Goal: Information Seeking & Learning: Learn about a topic

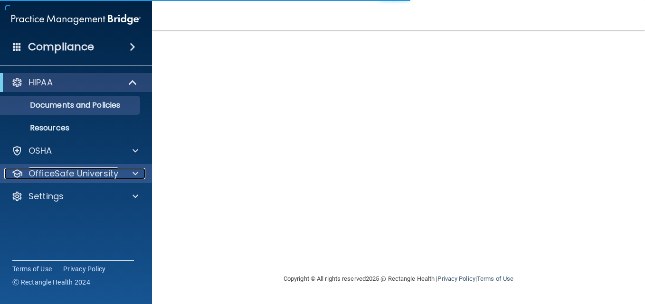
click at [84, 173] on p "OfficeSafe University" at bounding box center [74, 173] width 90 height 11
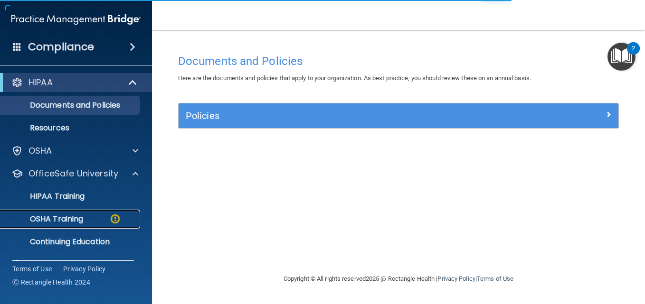
click at [87, 220] on div "OSHA Training" at bounding box center [71, 220] width 130 height 10
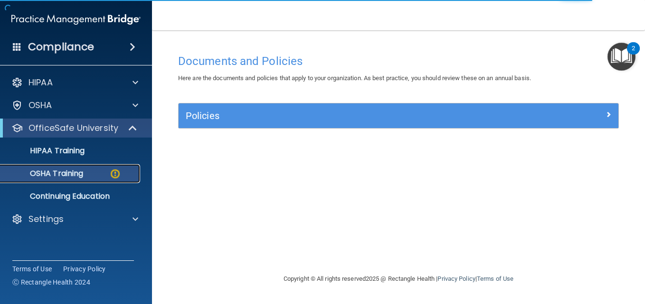
click at [88, 172] on div "OSHA Training" at bounding box center [71, 174] width 130 height 10
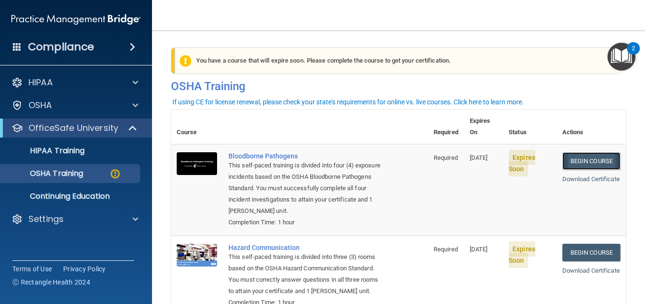
click at [573, 152] on link "Begin Course" at bounding box center [591, 161] width 58 height 18
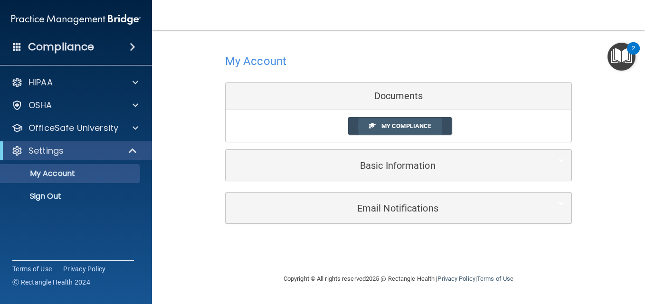
click at [416, 125] on span "My Compliance" at bounding box center [406, 126] width 50 height 7
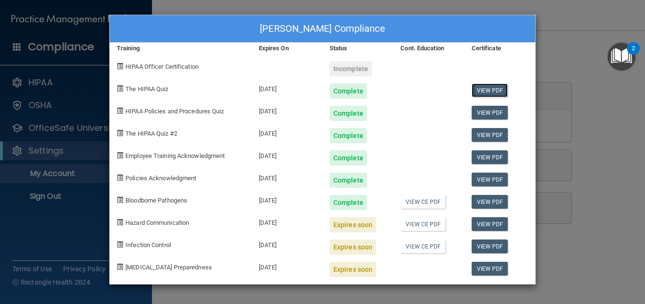
click at [490, 90] on link "View PDF" at bounding box center [490, 91] width 37 height 14
click at [489, 88] on link "View PDF" at bounding box center [490, 91] width 37 height 14
click at [343, 71] on div "Incomplete" at bounding box center [351, 68] width 42 height 15
click at [483, 92] on link "View PDF" at bounding box center [490, 91] width 37 height 14
click at [424, 202] on link "View CE PDF" at bounding box center [422, 202] width 45 height 14
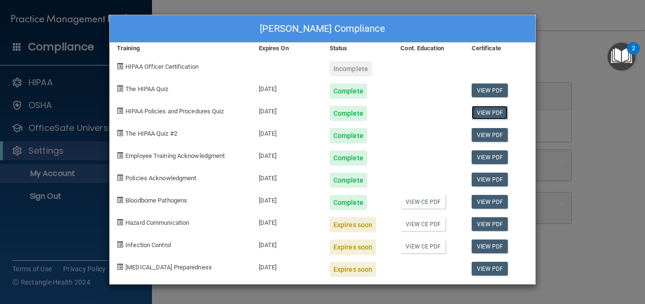
click at [489, 114] on link "View PDF" at bounding box center [490, 113] width 37 height 14
click at [492, 136] on link "View PDF" at bounding box center [490, 135] width 37 height 14
click at [491, 159] on link "View PDF" at bounding box center [490, 158] width 37 height 14
click at [488, 178] on link "View PDF" at bounding box center [490, 180] width 37 height 14
click at [423, 200] on link "View CE PDF" at bounding box center [422, 202] width 45 height 14
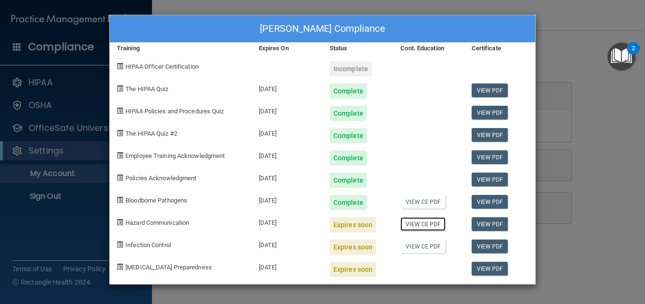
click at [437, 226] on link "View CE PDF" at bounding box center [422, 225] width 45 height 14
click at [427, 245] on link "View CE PDF" at bounding box center [422, 247] width 45 height 14
click at [479, 274] on link "View PDF" at bounding box center [490, 269] width 37 height 14
click at [424, 226] on link "View CE PDF" at bounding box center [422, 225] width 45 height 14
click at [495, 224] on link "View PDF" at bounding box center [490, 225] width 37 height 14
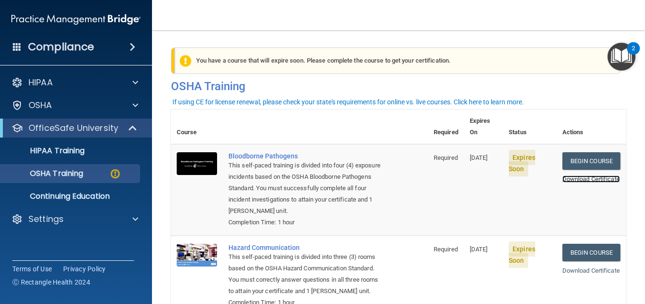
click at [575, 176] on link "Download Certificate" at bounding box center [590, 179] width 57 height 7
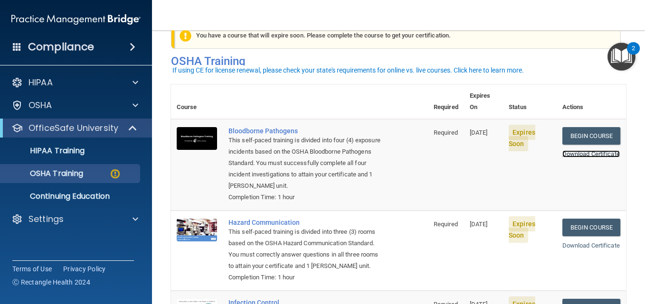
scroll to position [48, 0]
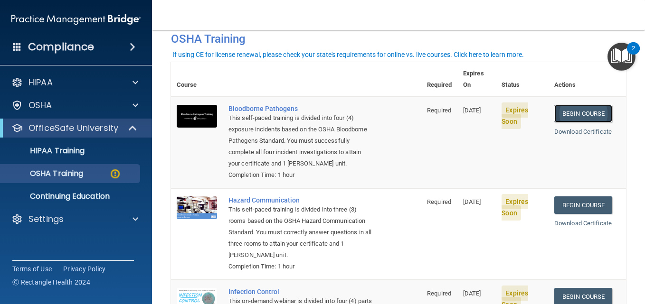
click at [582, 105] on link "Begin Course" at bounding box center [583, 114] width 58 height 18
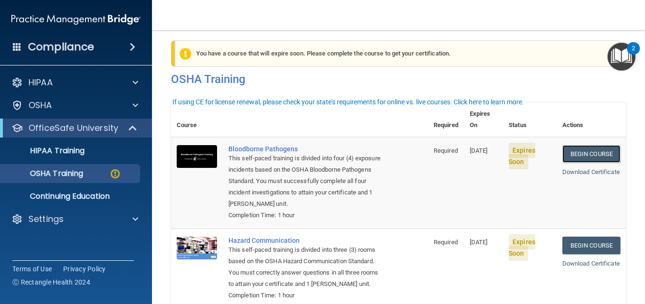
scroll to position [0, 0]
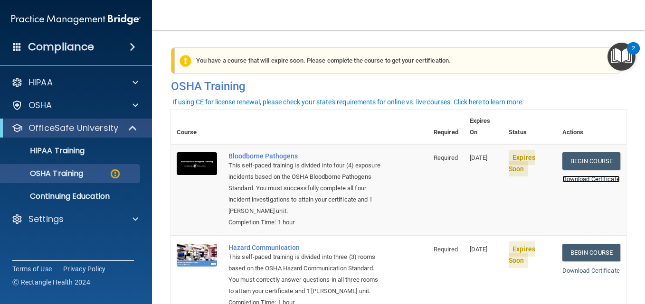
click at [563, 176] on link "Download Certificate" at bounding box center [590, 179] width 57 height 7
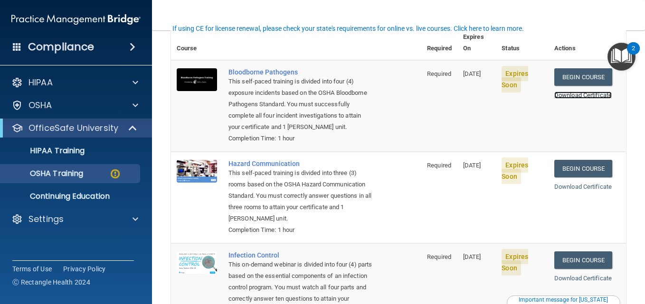
scroll to position [247, 0]
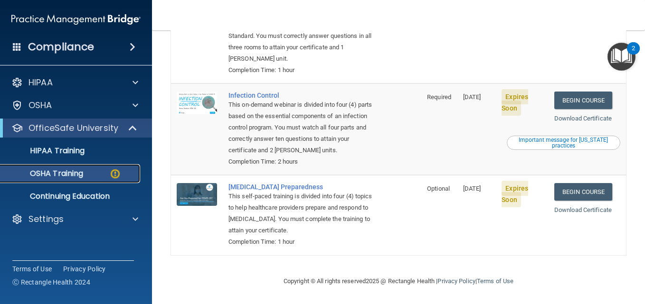
click at [120, 174] on img at bounding box center [115, 174] width 12 height 12
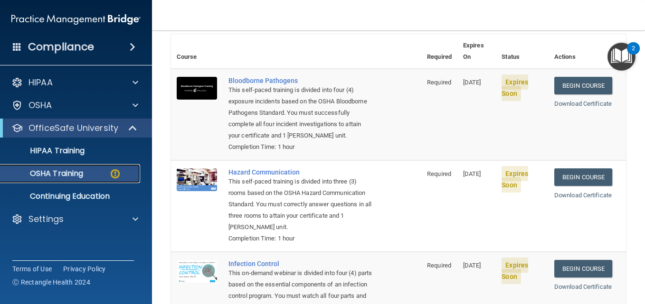
scroll to position [57, 0]
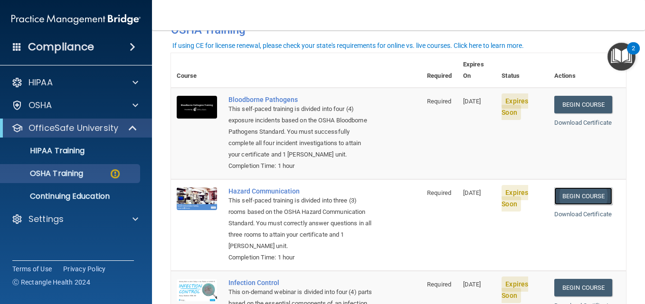
click at [566, 196] on link "Begin Course" at bounding box center [583, 197] width 58 height 18
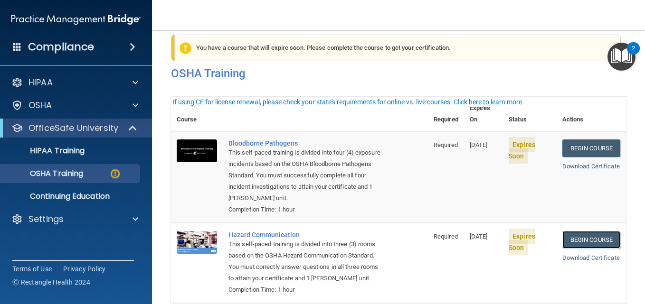
scroll to position [0, 0]
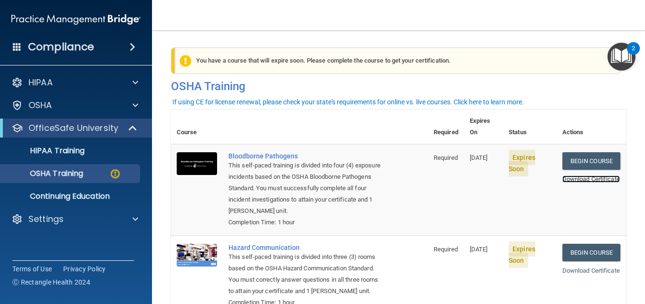
click at [580, 176] on link "Download Certificate" at bounding box center [590, 179] width 57 height 7
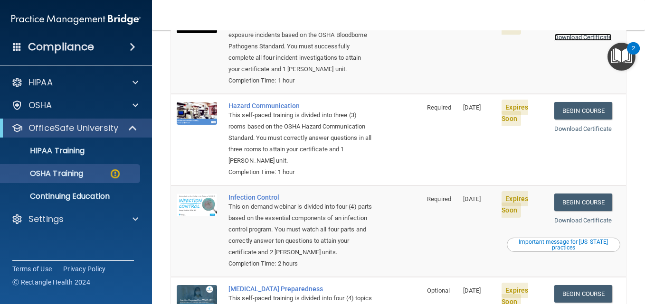
scroll to position [143, 0]
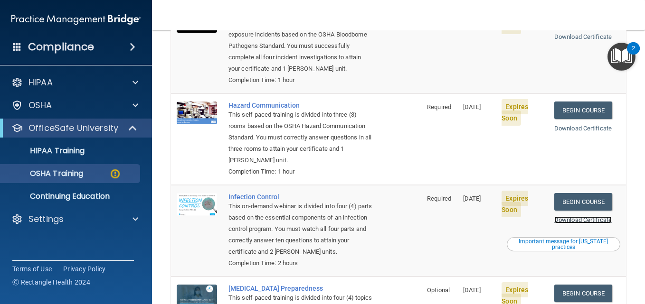
click at [567, 221] on link "Download Certificate" at bounding box center [582, 220] width 57 height 7
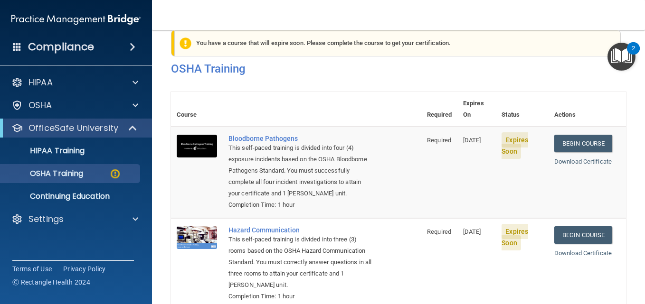
scroll to position [0, 0]
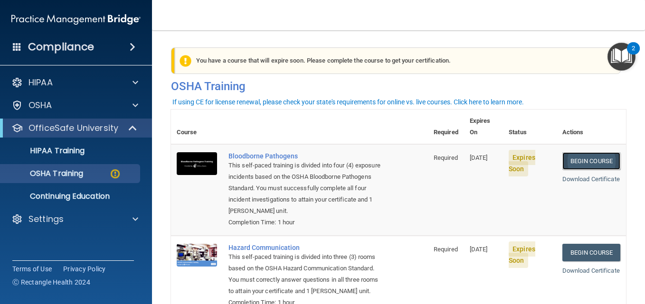
click at [588, 152] on link "Begin Course" at bounding box center [591, 161] width 58 height 18
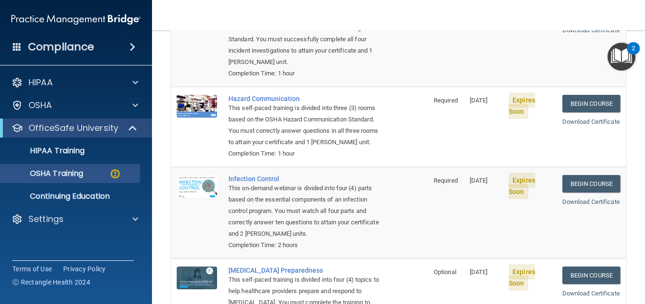
scroll to position [190, 0]
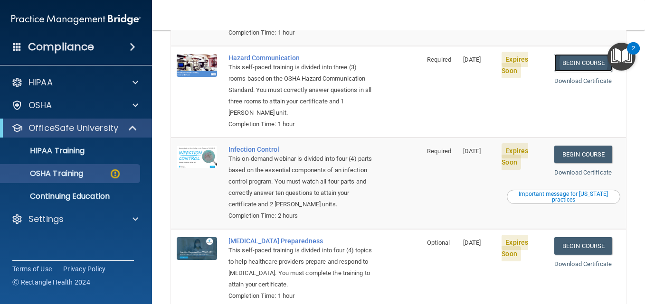
click at [576, 61] on link "Begin Course" at bounding box center [583, 63] width 58 height 18
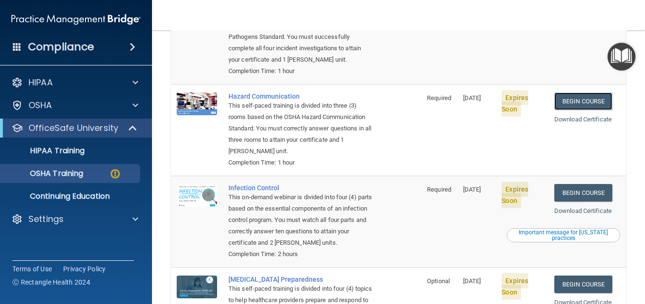
scroll to position [199, 0]
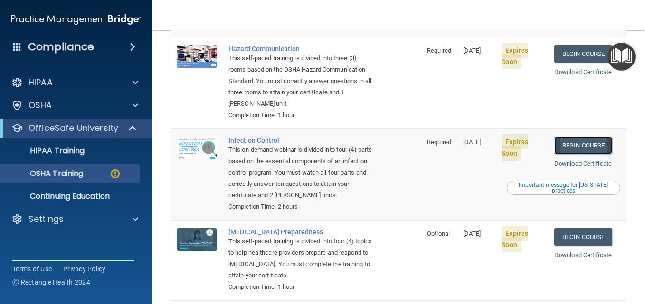
click at [585, 145] on link "Begin Course" at bounding box center [583, 146] width 58 height 18
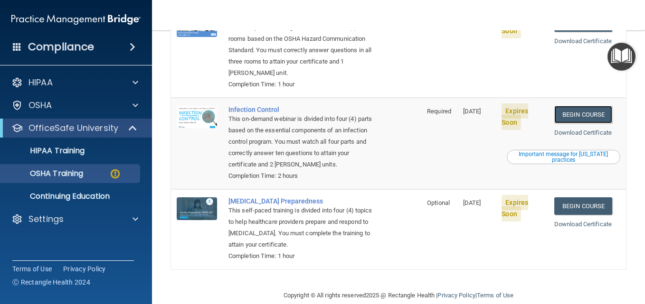
scroll to position [247, 0]
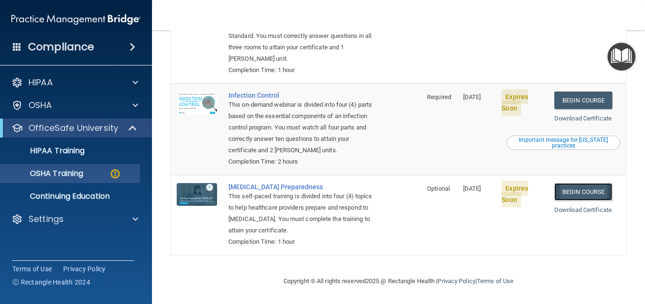
click at [587, 191] on link "Begin Course" at bounding box center [583, 192] width 58 height 18
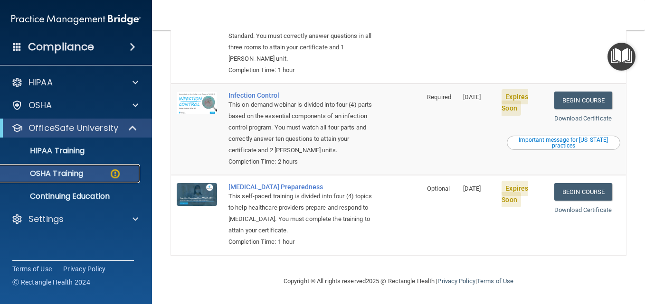
click at [56, 176] on p "OSHA Training" at bounding box center [44, 174] width 77 height 10
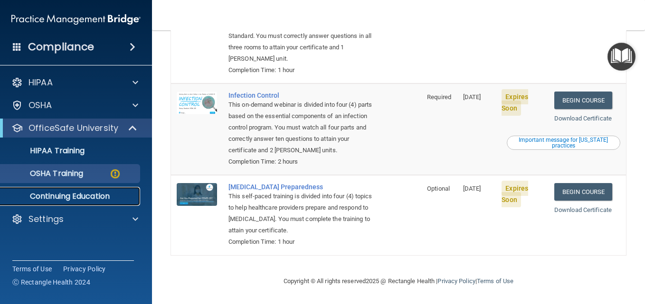
click at [68, 194] on p "Continuing Education" at bounding box center [71, 197] width 130 height 10
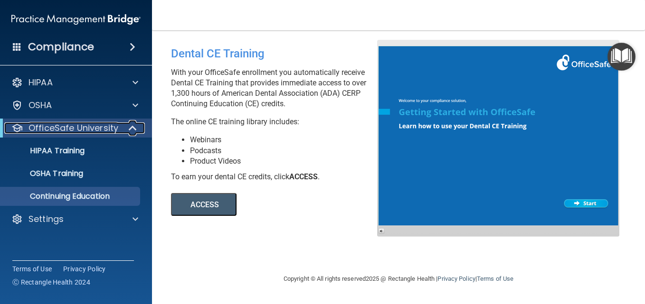
click at [52, 133] on p "OfficeSafe University" at bounding box center [74, 128] width 90 height 11
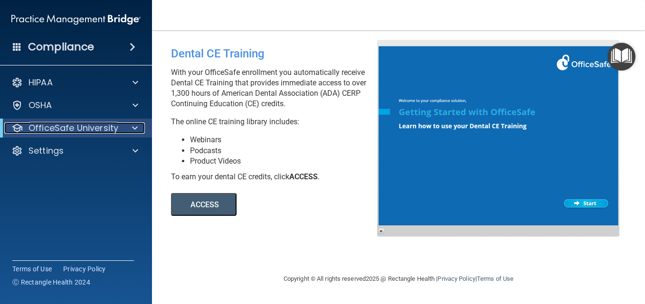
click at [47, 132] on p "OfficeSafe University" at bounding box center [74, 128] width 90 height 11
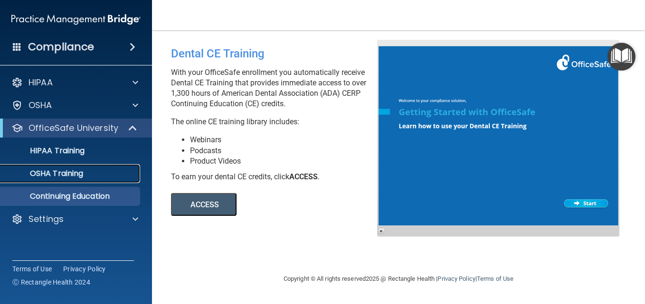
click at [62, 176] on p "OSHA Training" at bounding box center [44, 174] width 77 height 10
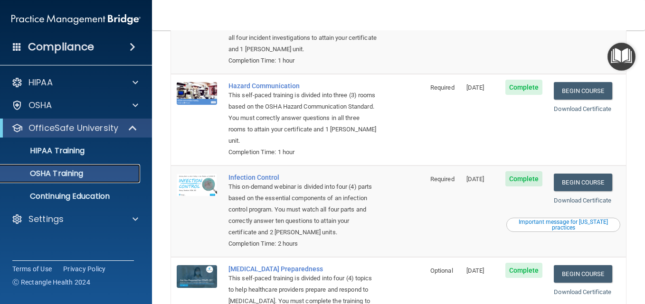
scroll to position [220, 0]
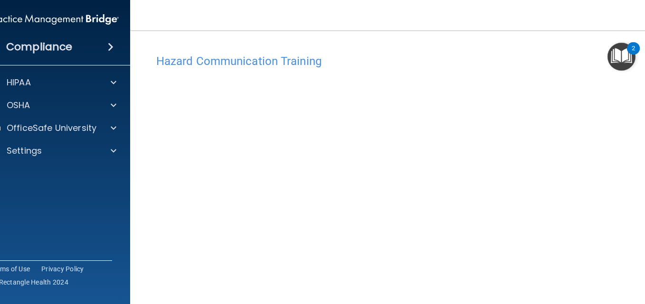
click at [634, 49] on div "2" at bounding box center [633, 54] width 3 height 12
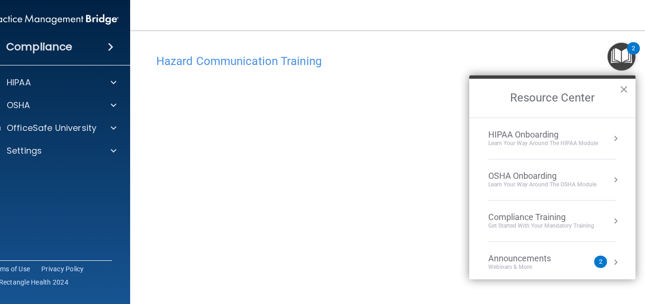
click at [594, 267] on div "2" at bounding box center [600, 262] width 13 height 12
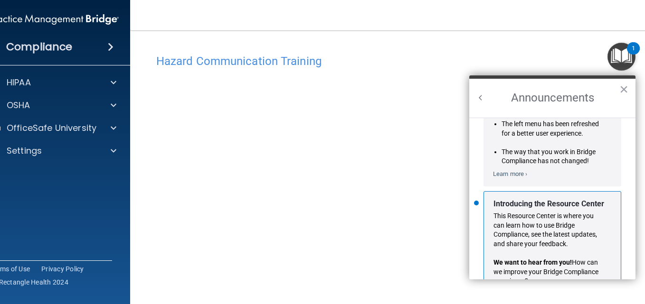
scroll to position [167, 0]
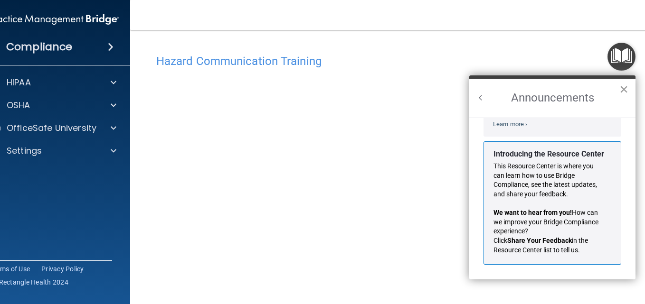
click at [621, 86] on button "×" at bounding box center [623, 89] width 9 height 15
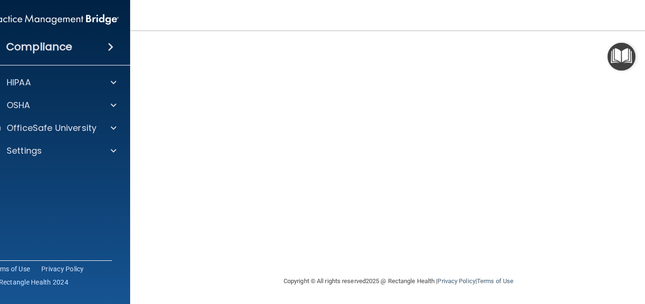
scroll to position [0, 0]
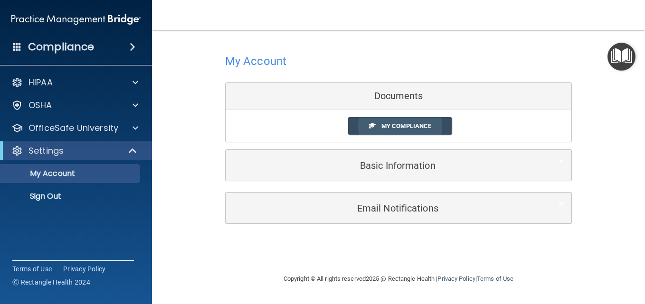
click at [389, 126] on span "My Compliance" at bounding box center [406, 126] width 50 height 7
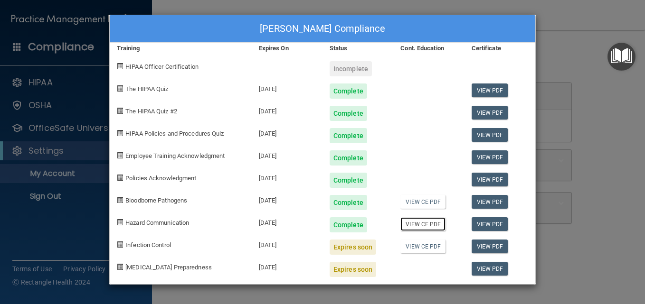
click at [426, 225] on link "View CE PDF" at bounding box center [422, 225] width 45 height 14
click at [417, 248] on link "View CE PDF" at bounding box center [422, 247] width 45 height 14
click at [429, 249] on link "View CE PDF" at bounding box center [422, 247] width 45 height 14
click at [490, 248] on link "View PDF" at bounding box center [490, 247] width 37 height 14
click at [169, 245] on span "Infection Control" at bounding box center [148, 245] width 46 height 7
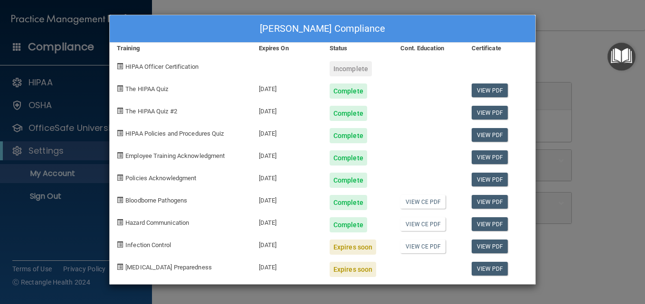
click at [358, 247] on div "Expires soon" at bounding box center [353, 247] width 47 height 15
drag, startPoint x: 361, startPoint y: 248, endPoint x: 393, endPoint y: 256, distance: 33.1
click at [362, 249] on div "Expires soon" at bounding box center [353, 247] width 47 height 15
click at [422, 246] on link "View CE PDF" at bounding box center [422, 247] width 45 height 14
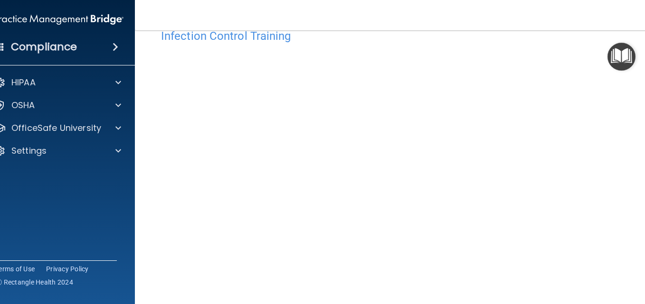
scroll to position [48, 0]
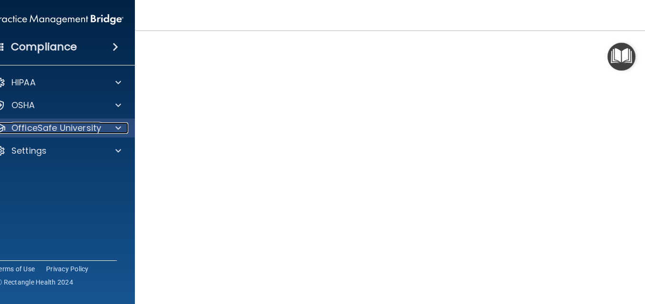
click at [26, 133] on p "OfficeSafe University" at bounding box center [56, 128] width 90 height 11
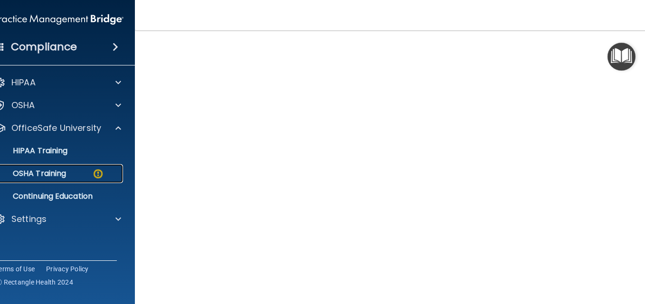
click at [40, 177] on p "OSHA Training" at bounding box center [27, 174] width 77 height 10
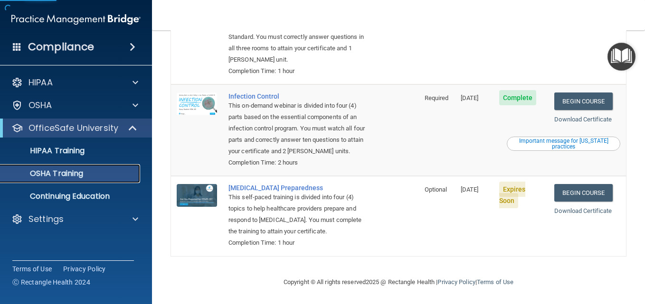
scroll to position [220, 0]
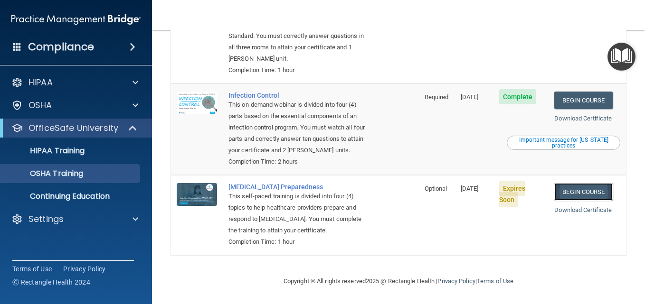
click at [575, 194] on link "Begin Course" at bounding box center [583, 192] width 58 height 18
click at [581, 211] on link "Download Certificate" at bounding box center [582, 210] width 57 height 7
click at [569, 188] on link "Begin Course" at bounding box center [583, 192] width 58 height 18
click at [315, 214] on div "This self-paced training is divided into four (4) topics to help healthcare pro…" at bounding box center [299, 214] width 143 height 46
click at [581, 210] on link "Download Certificate" at bounding box center [582, 210] width 57 height 7
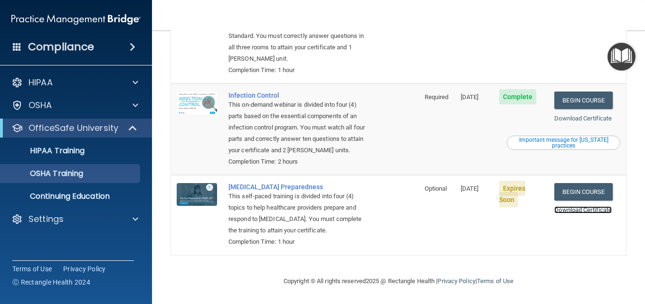
click at [590, 210] on link "Download Certificate" at bounding box center [582, 210] width 57 height 7
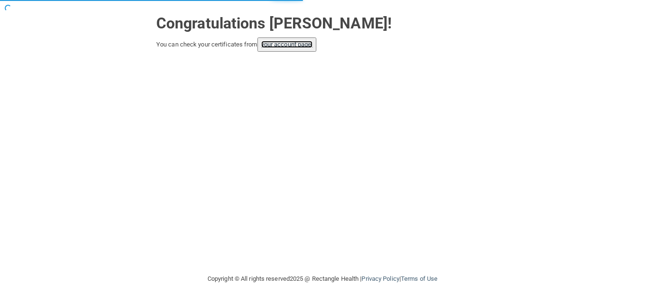
click at [291, 43] on link "your account page!" at bounding box center [287, 44] width 52 height 7
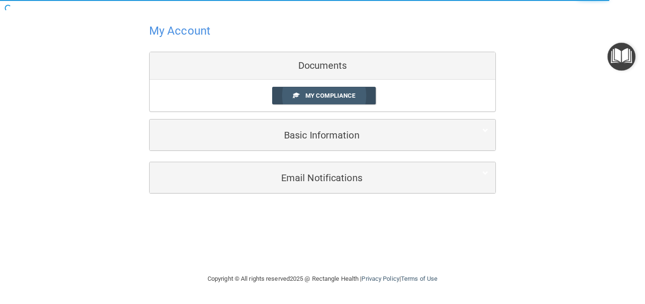
click at [352, 94] on span "My Compliance" at bounding box center [330, 95] width 50 height 7
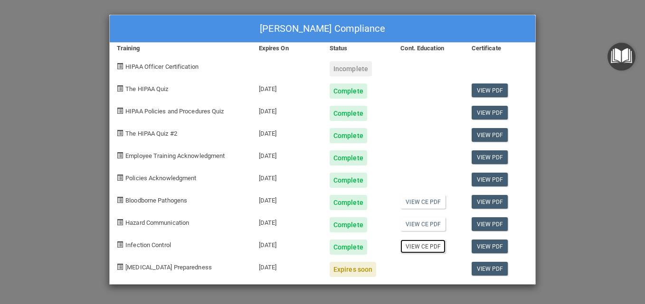
click at [431, 250] on link "View CE PDF" at bounding box center [422, 247] width 45 height 14
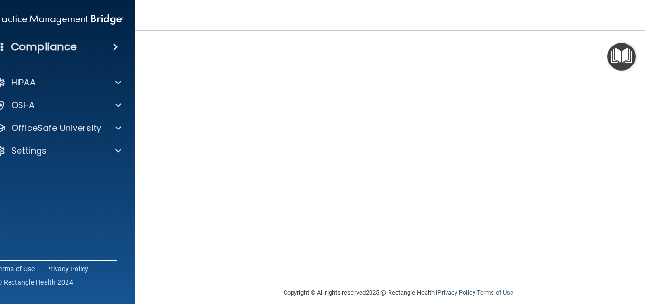
scroll to position [102, 0]
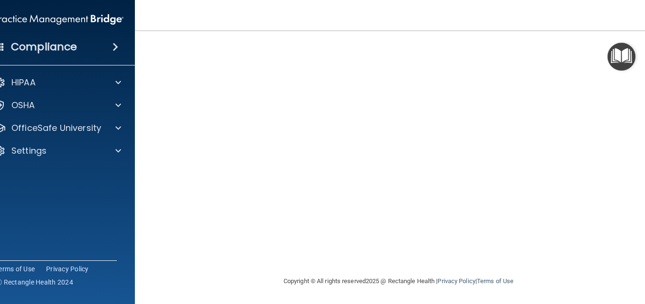
scroll to position [31, 0]
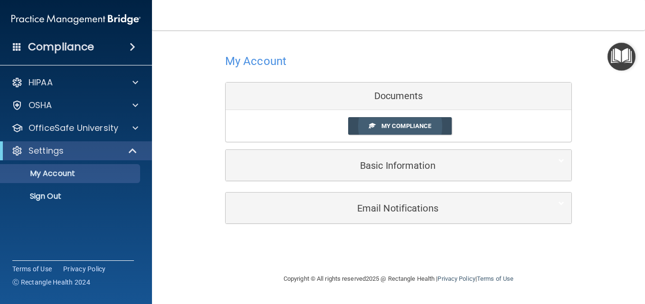
click at [422, 124] on span "My Compliance" at bounding box center [406, 126] width 50 height 7
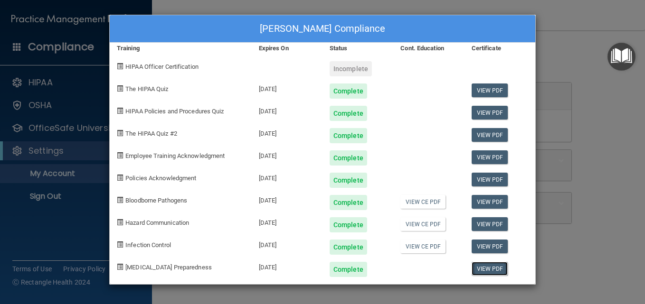
click at [478, 269] on link "View PDF" at bounding box center [490, 269] width 37 height 14
